Goal: Navigation & Orientation: Find specific page/section

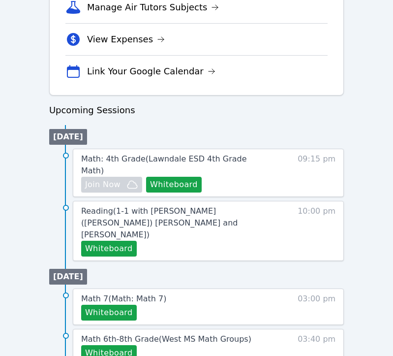
scroll to position [395, 0]
